Goal: Information Seeking & Learning: Check status

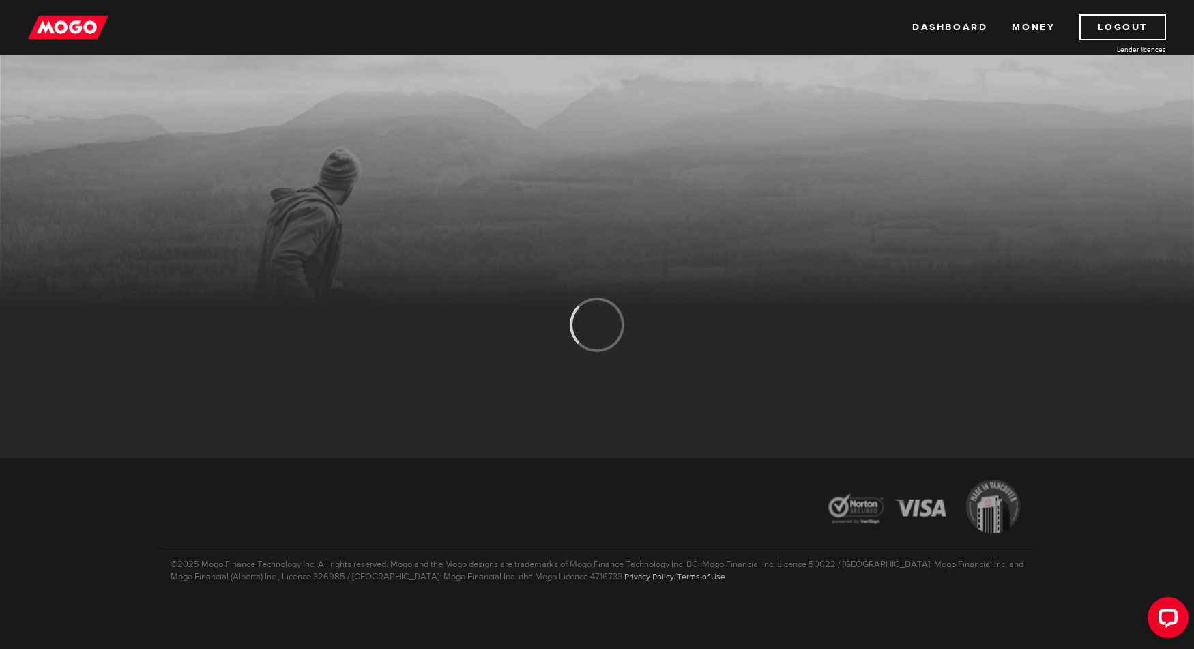
drag, startPoint x: 69, startPoint y: 298, endPoint x: 85, endPoint y: 302, distance: 16.2
click at [70, 299] on div at bounding box center [597, 244] width 1194 height 191
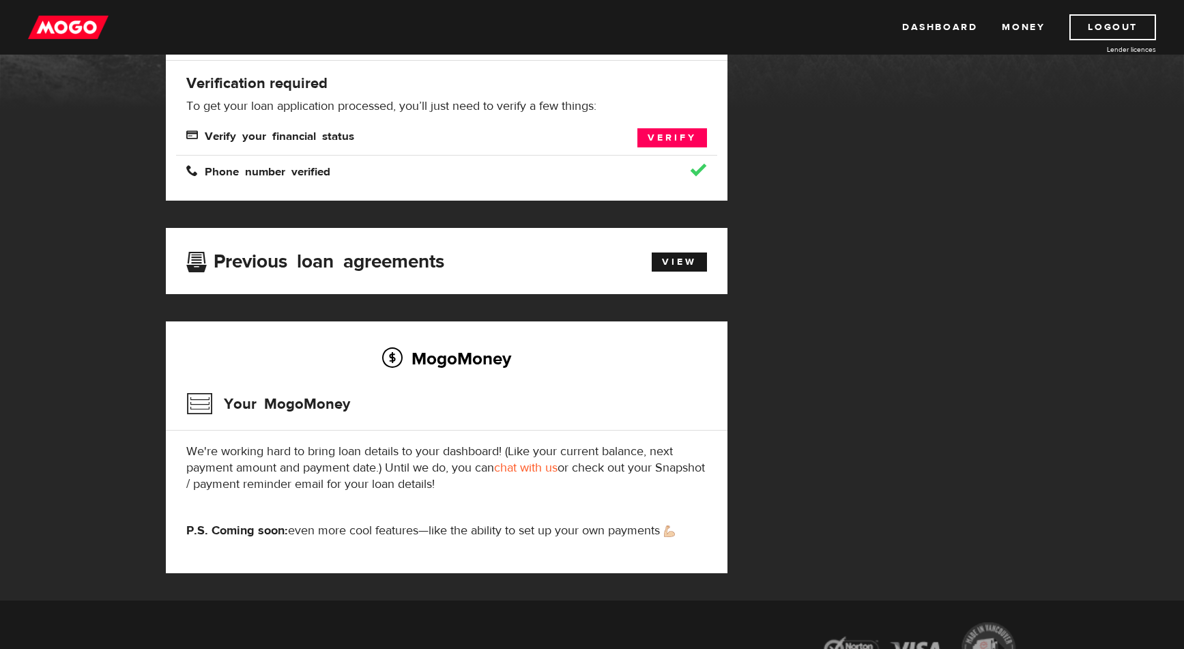
scroll to position [205, 0]
